Goal: Find specific page/section: Find specific page/section

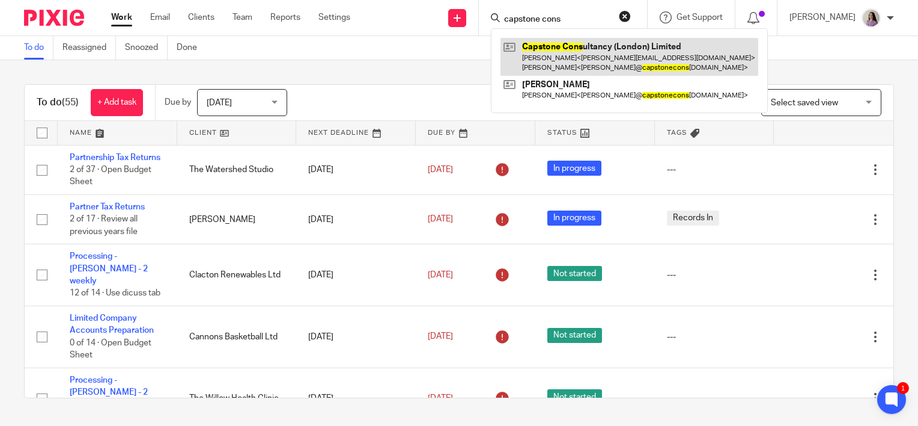
type input "capstone cons"
click at [586, 72] on link at bounding box center [630, 56] width 258 height 37
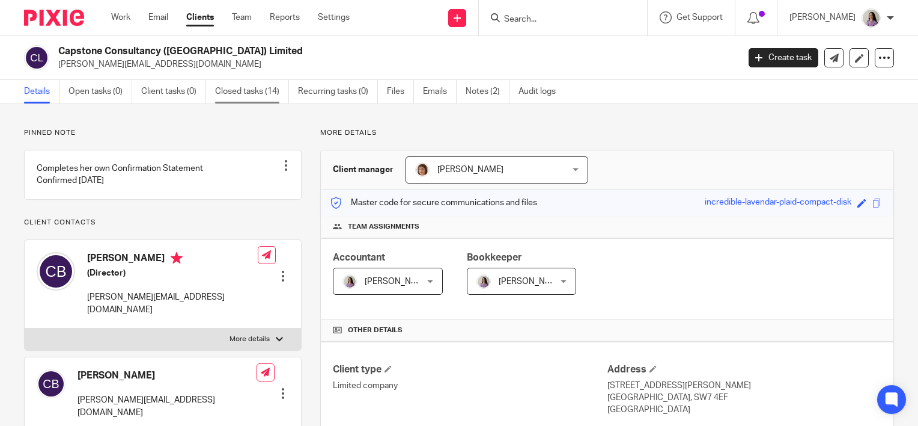
click at [269, 96] on link "Closed tasks (14)" at bounding box center [252, 91] width 74 height 23
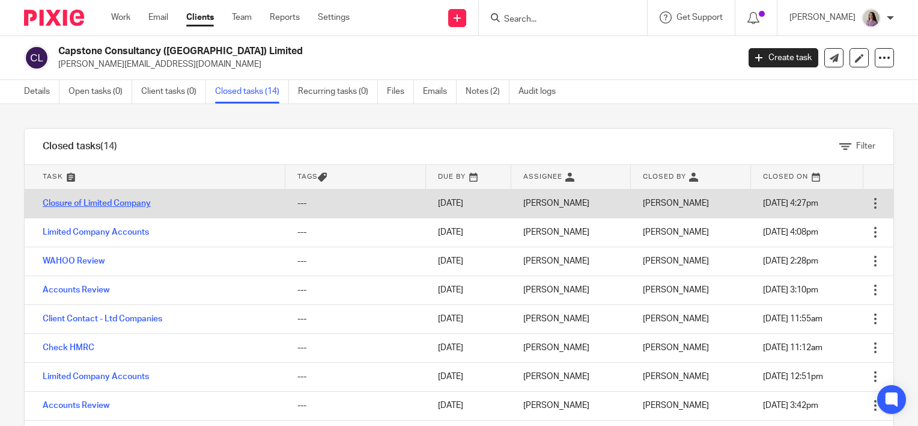
click at [127, 200] on link "Closure of Limited Company" at bounding box center [97, 203] width 108 height 8
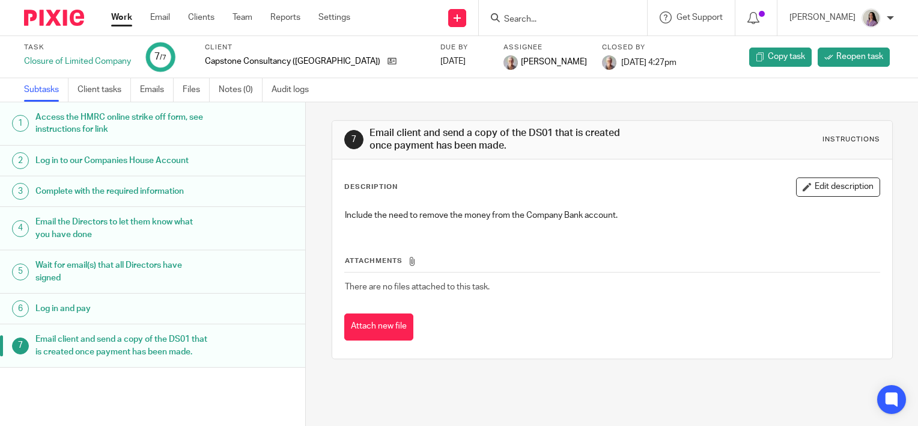
click at [357, 395] on div "7 Email client and send a copy of the DS01 that is created once payment has bee…" at bounding box center [612, 263] width 612 height 323
click at [356, 60] on div "Capstone Consultancy ([GEOGRAPHIC_DATA]) Limited" at bounding box center [315, 61] width 221 height 12
click at [388, 60] on icon at bounding box center [392, 60] width 9 height 9
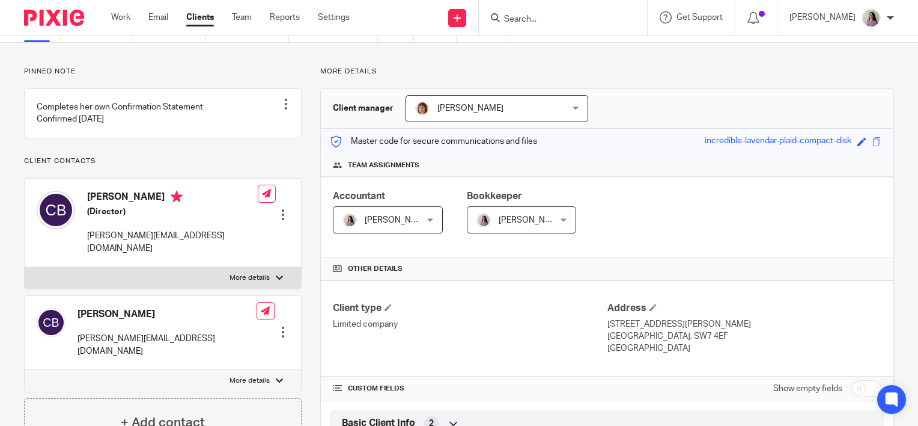
scroll to position [120, 0]
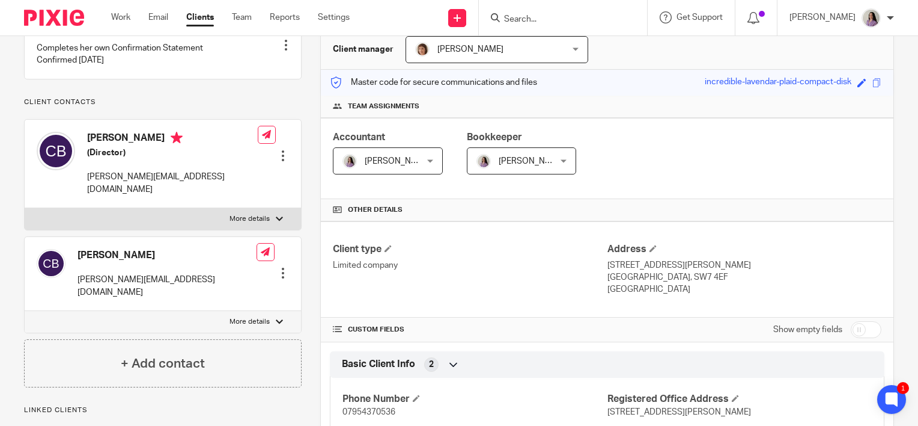
click at [108, 190] on p "[PERSON_NAME][EMAIL_ADDRESS][DOMAIN_NAME]" at bounding box center [172, 183] width 171 height 25
click at [262, 217] on p "More details" at bounding box center [250, 219] width 40 height 10
click at [25, 208] on input "More details" at bounding box center [24, 207] width 1 height 1
checkbox input "true"
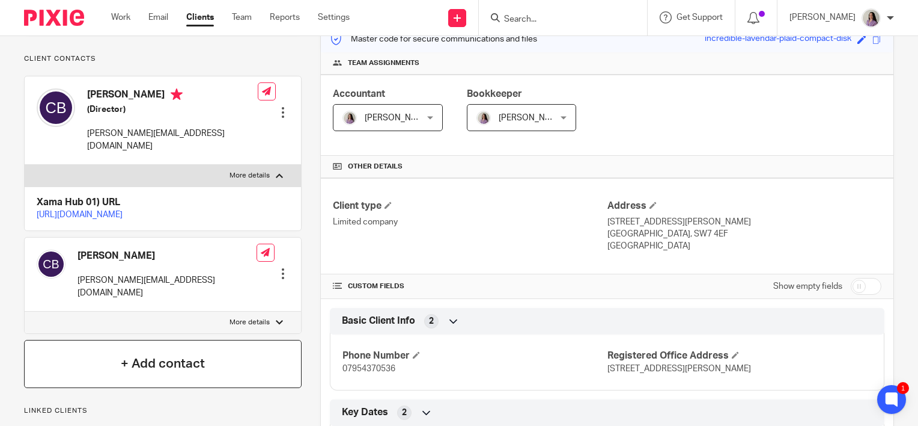
scroll to position [240, 0]
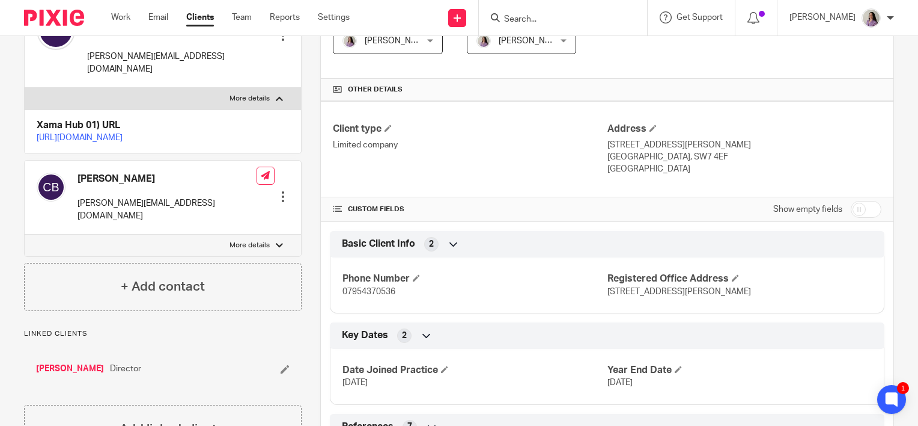
click at [132, 222] on p "kate_hes@yahoo.com" at bounding box center [167, 209] width 179 height 25
click at [60, 201] on img at bounding box center [51, 187] width 29 height 29
click at [47, 201] on img at bounding box center [51, 187] width 29 height 29
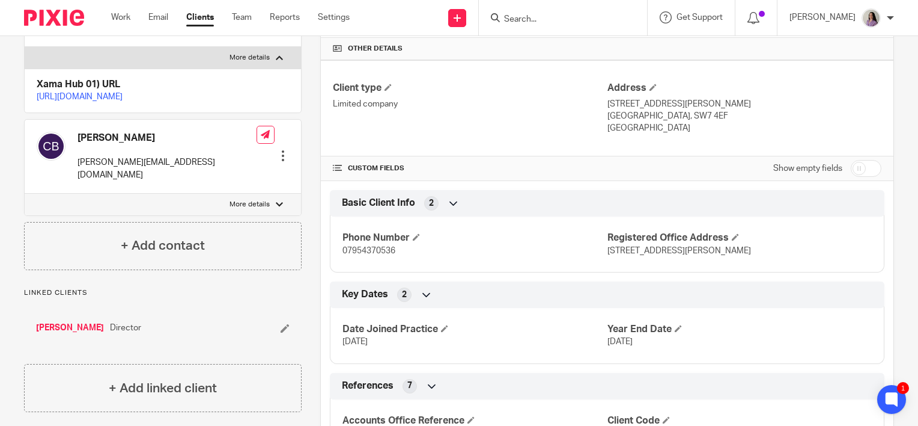
scroll to position [301, 0]
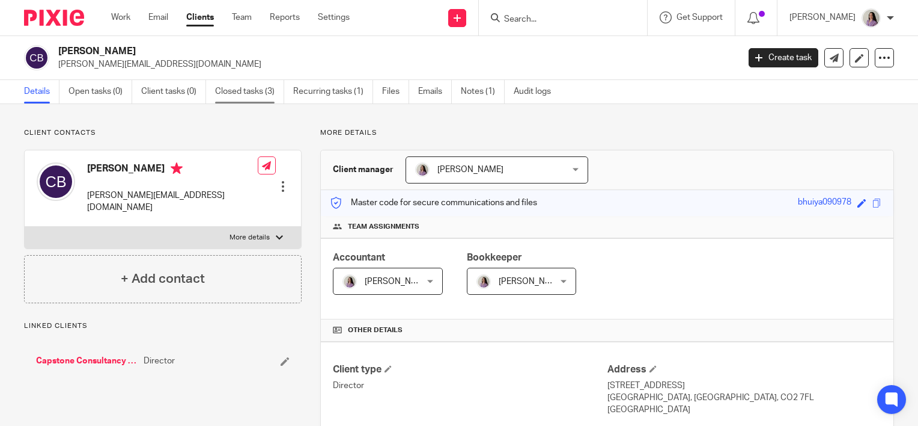
click at [240, 82] on link "Closed tasks (3)" at bounding box center [249, 91] width 69 height 23
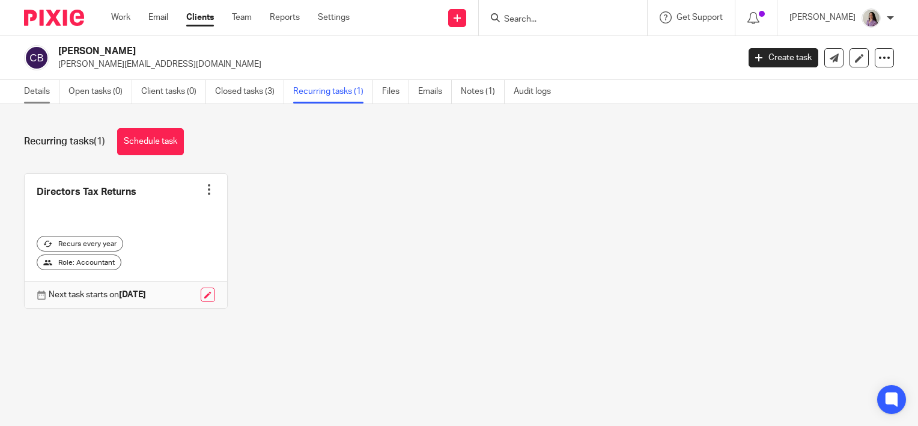
click at [28, 86] on link "Details" at bounding box center [41, 91] width 35 height 23
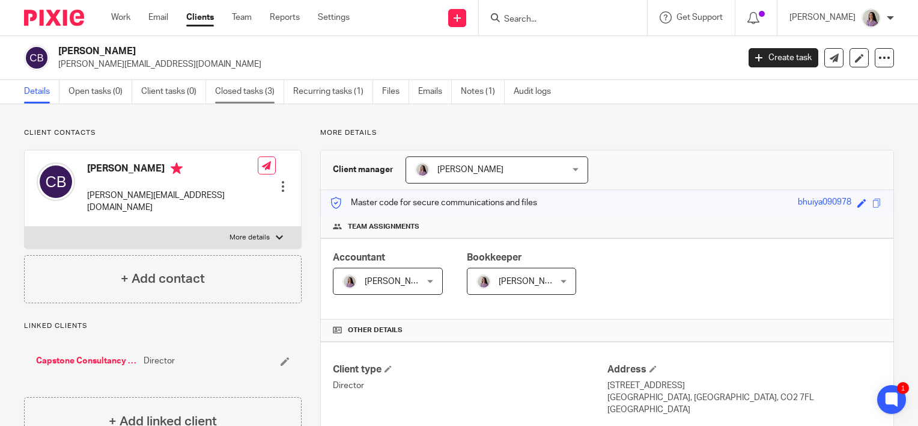
click at [257, 90] on link "Closed tasks (3)" at bounding box center [249, 91] width 69 height 23
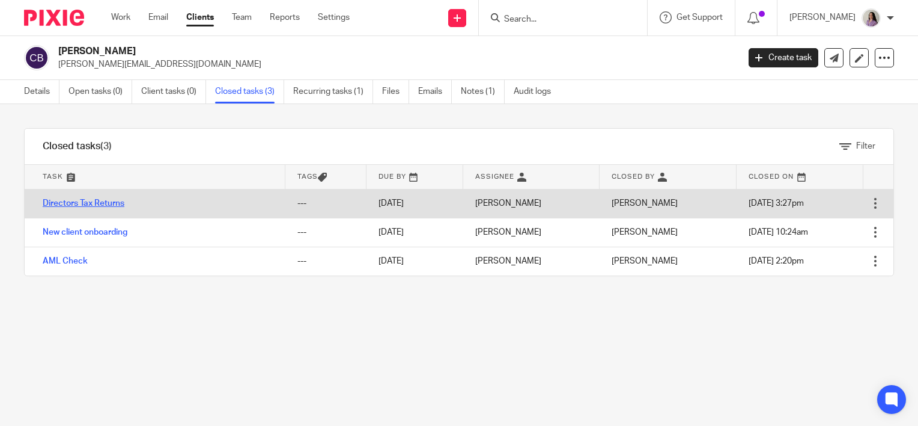
click at [101, 206] on link "Directors Tax Returns" at bounding box center [84, 203] width 82 height 8
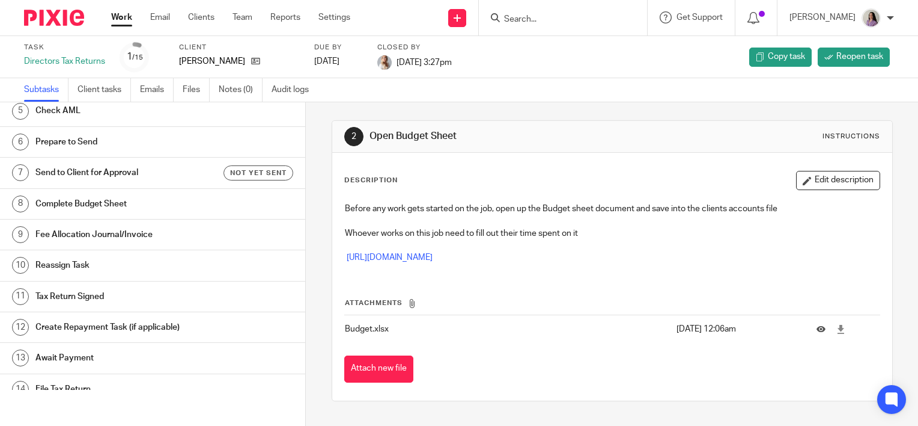
scroll to position [174, 0]
